Goal: Transaction & Acquisition: Purchase product/service

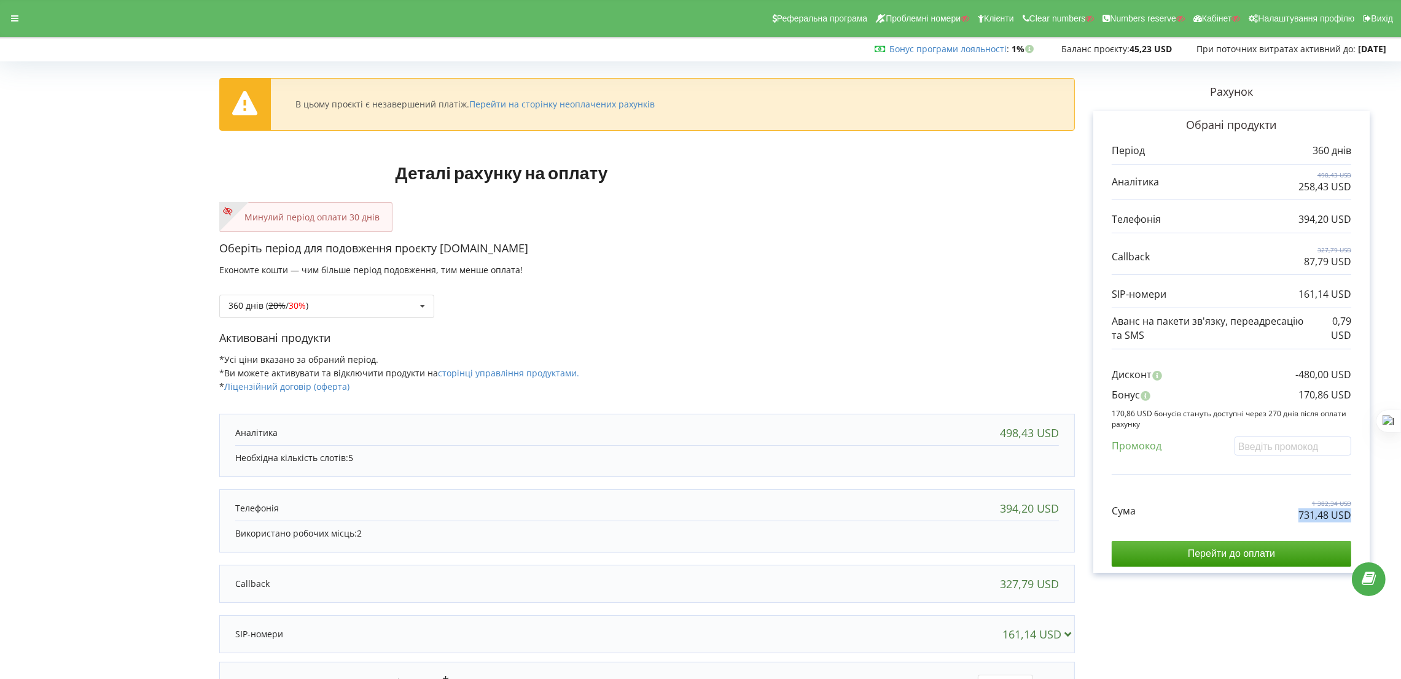
drag, startPoint x: 1306, startPoint y: 510, endPoint x: 1361, endPoint y: 517, distance: 55.7
click at [1361, 517] on div "Обрані продукти Період 360 днів 498,43 USD 258,43 USD 394,20 USD" at bounding box center [1231, 342] width 276 height 462
drag, startPoint x: 552, startPoint y: 236, endPoint x: 441, endPoint y: 248, distance: 111.2
click at [441, 248] on div "В цьому проєкті є незавершений платіж. Перейти на сторінку неоплачених рахунків…" at bounding box center [647, 407] width 856 height 682
copy p "[DOMAIN_NAME]"
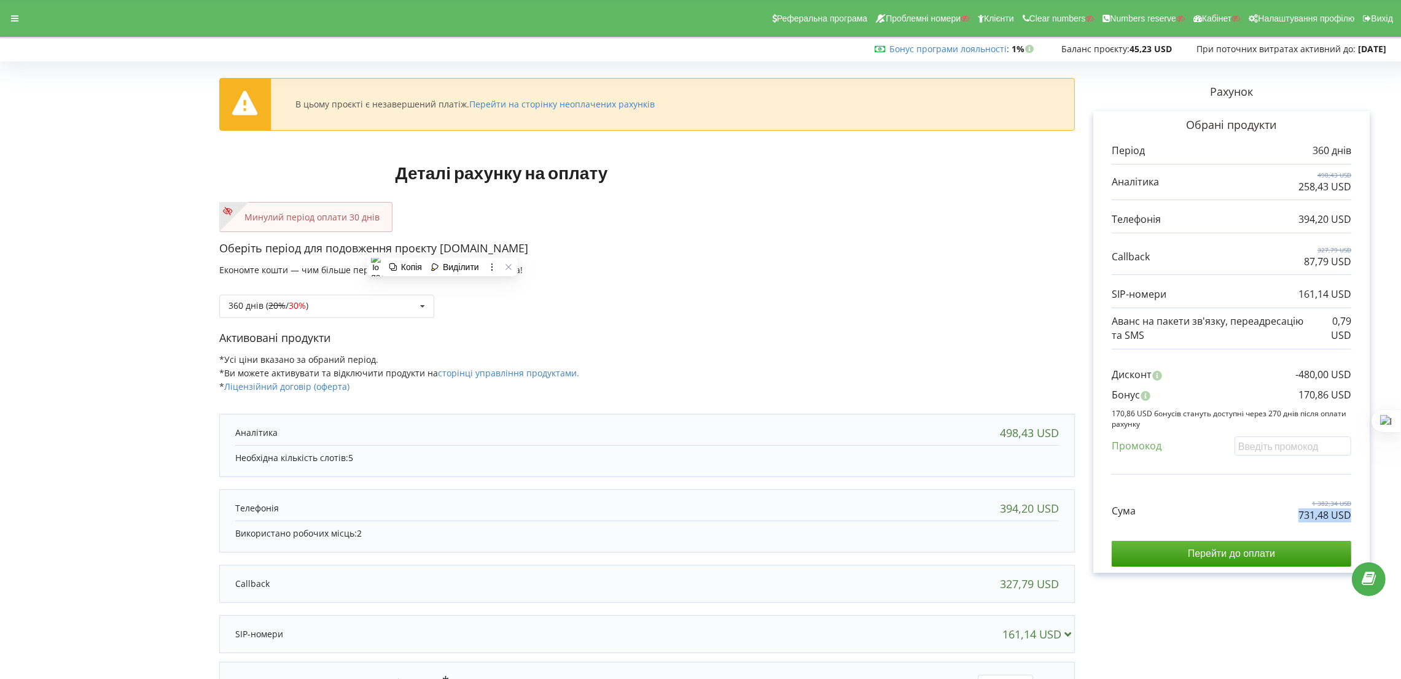
drag, startPoint x: 1295, startPoint y: 516, endPoint x: 1364, endPoint y: 520, distance: 69.5
click at [1364, 520] on div "Обрані продукти Період 360 днів 498,43 USD 258,43 USD 394,20 USD" at bounding box center [1231, 342] width 276 height 462
copy p "731,48 USD"
drag, startPoint x: 1348, startPoint y: 391, endPoint x: 1357, endPoint y: 392, distance: 8.7
click at [1357, 392] on div "Обрані продукти Період 360 днів 498,43 USD 258,43 USD 394,20 USD" at bounding box center [1231, 342] width 276 height 462
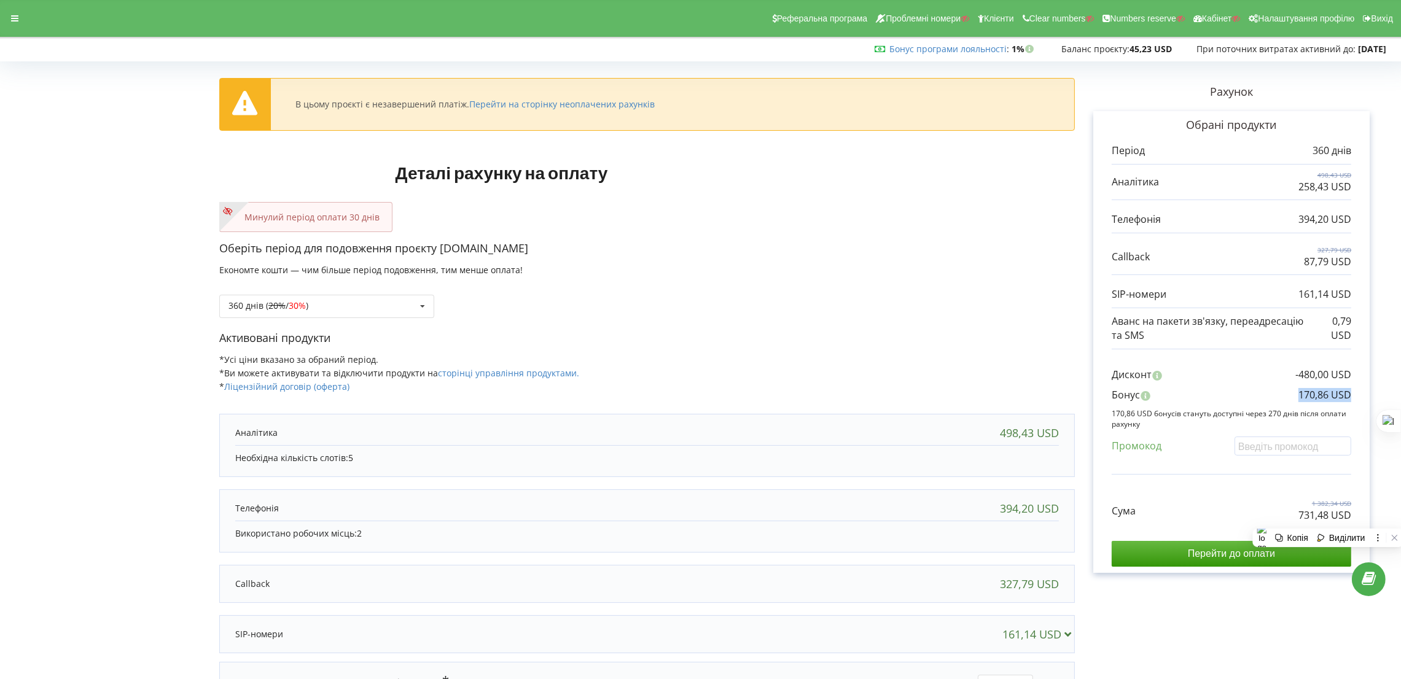
copy p "170,86 USD"
click at [1255, 521] on div "Сума 1 382,34 USD 731,48 USD" at bounding box center [1232, 501] width 240 height 41
click at [1232, 558] on input "Перейти до оплати" at bounding box center [1232, 554] width 240 height 26
click at [838, 228] on div "Минулий період оплати 30 днів" at bounding box center [647, 217] width 856 height 30
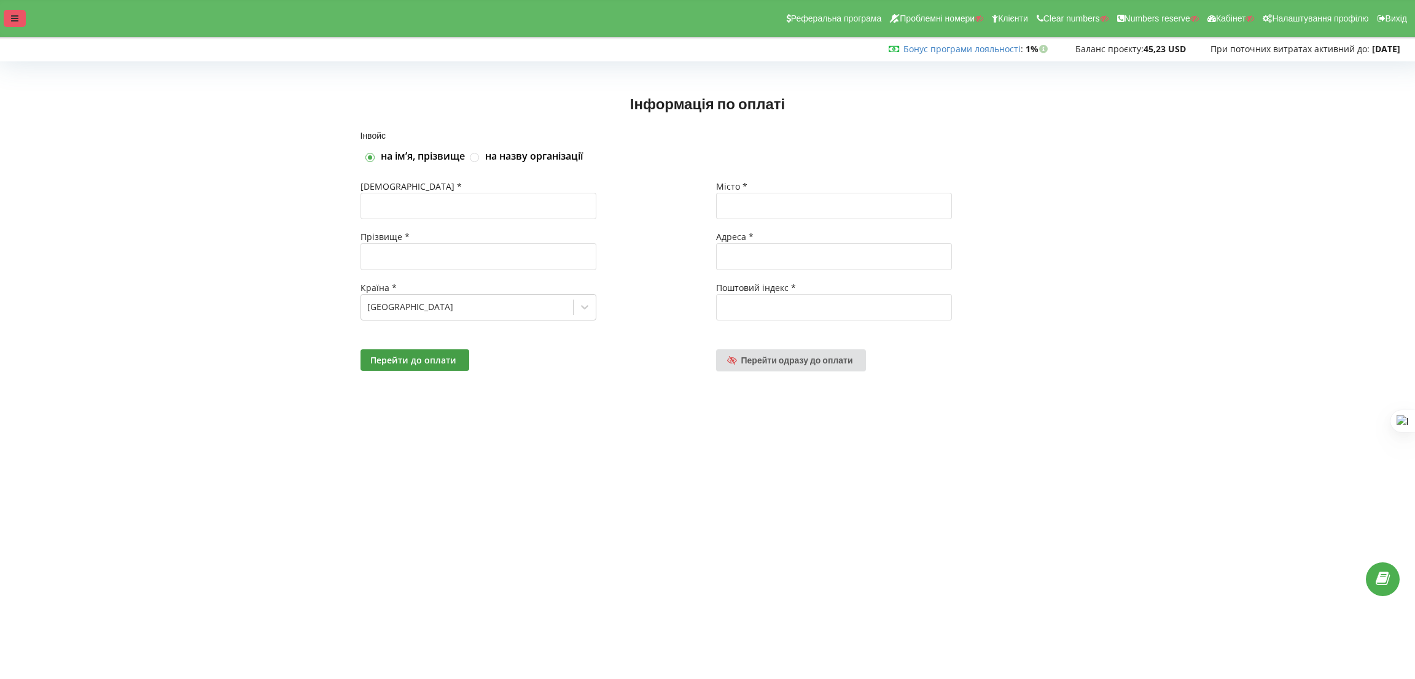
click at [9, 16] on div at bounding box center [15, 18] width 22 height 17
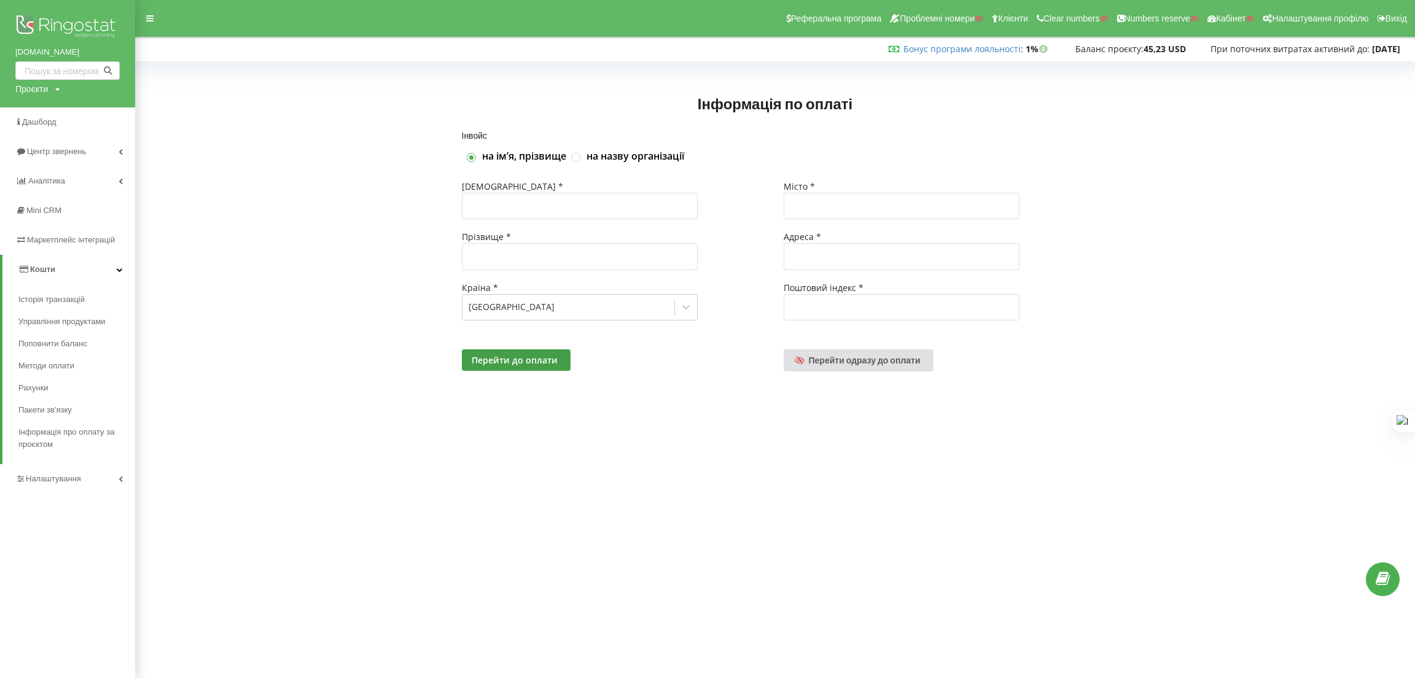
click at [36, 92] on div "Проєкти" at bounding box center [31, 89] width 33 height 12
click at [36, 107] on input "text" at bounding box center [53, 115] width 61 height 18
type input "[DOMAIN_NAME]"
click at [93, 114] on span "Пошук" at bounding box center [101, 114] width 22 height 11
